Goal: Task Accomplishment & Management: Manage account settings

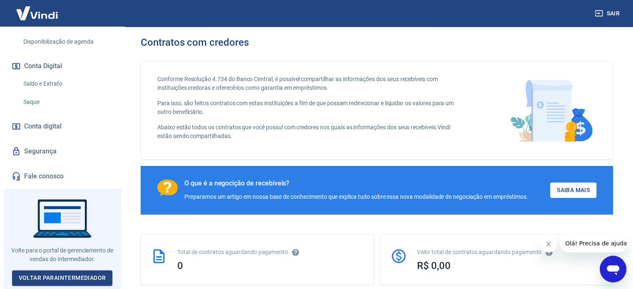
scroll to position [254, 0]
click at [74, 276] on link "Voltar para Intermediador" at bounding box center [62, 278] width 101 height 15
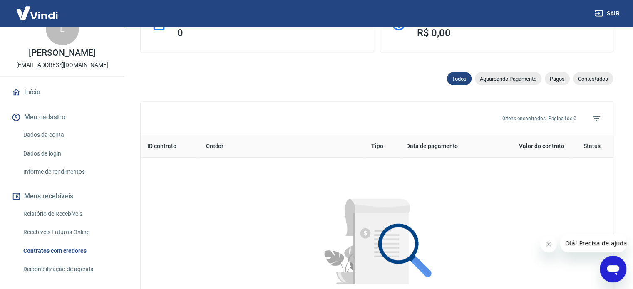
scroll to position [15, 0]
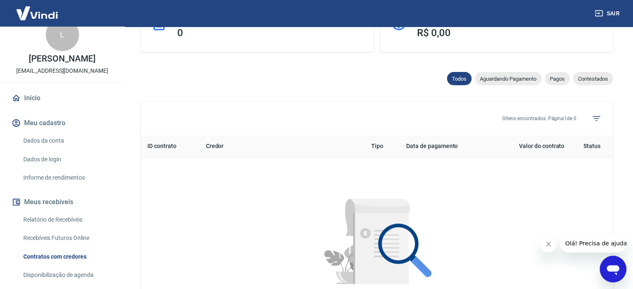
click at [44, 147] on link "Dados da conta" at bounding box center [67, 140] width 95 height 17
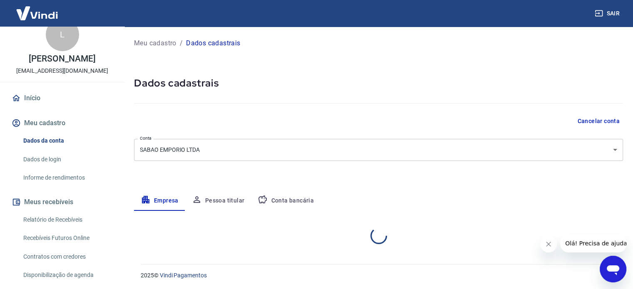
select select "SC"
select select "business"
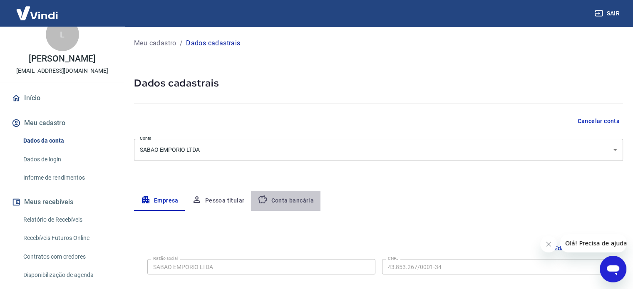
click at [287, 199] on button "Conta bancária" at bounding box center [286, 201] width 70 height 20
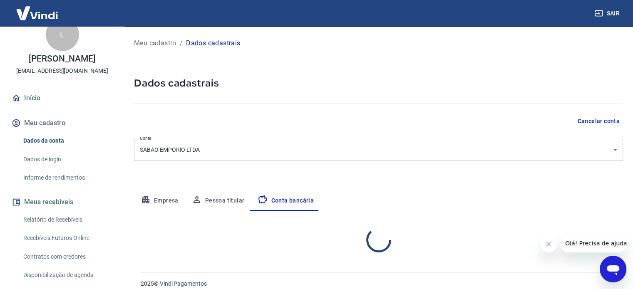
select select "1"
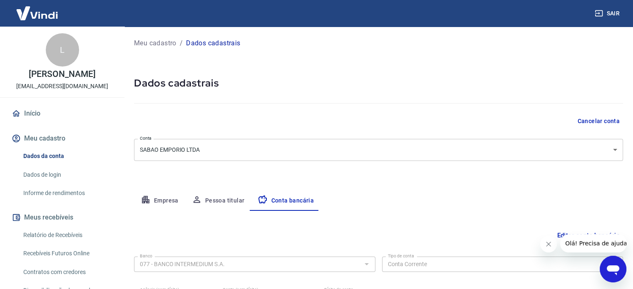
click at [33, 123] on link "Início" at bounding box center [62, 113] width 104 height 18
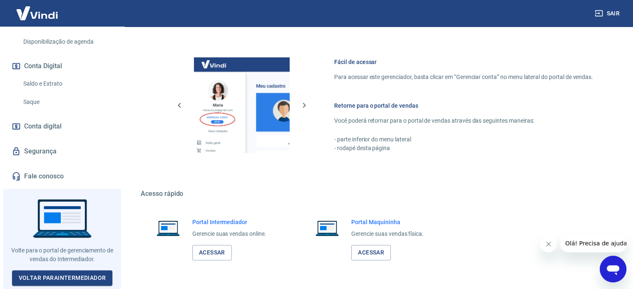
scroll to position [368, 0]
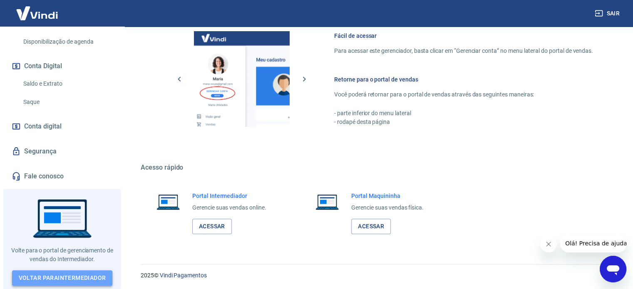
click at [80, 276] on link "Voltar para Intermediador" at bounding box center [62, 278] width 101 height 15
